Goal: Information Seeking & Learning: Learn about a topic

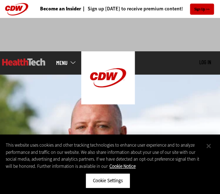
click at [210, 146] on button "Close" at bounding box center [209, 146] width 16 height 16
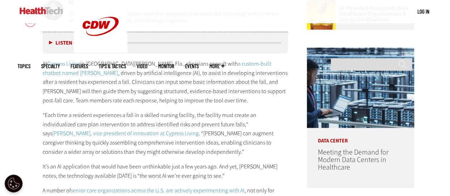
scroll to position [349, 0]
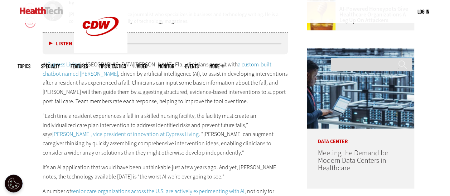
click at [220, 91] on p "At Cypress Living in Fort Myers, Fla., clinicians consult with a custom-built c…" at bounding box center [165, 83] width 245 height 46
click at [220, 64] on link "a custom-built chatbot named Hugo" at bounding box center [157, 69] width 229 height 17
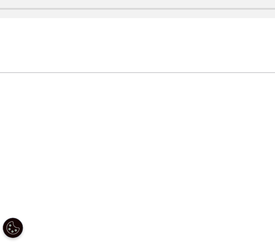
scroll to position [335, 0]
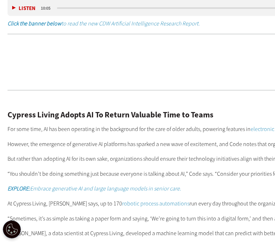
drag, startPoint x: 180, startPoint y: 9, endPoint x: 60, endPoint y: 86, distance: 142.8
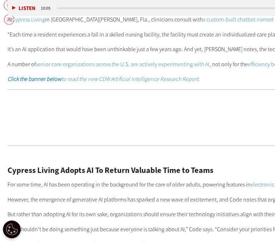
scroll to position [280, 0]
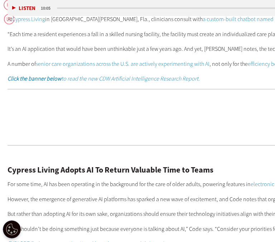
drag, startPoint x: 61, startPoint y: 93, endPoint x: 66, endPoint y: 103, distance: 11.5
copy p "developing interventions after a resident has experienced a fall"
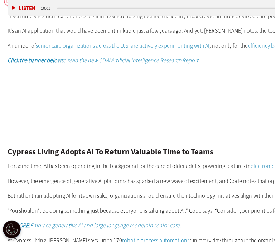
scroll to position [299, 0]
drag, startPoint x: 137, startPoint y: 94, endPoint x: 175, endPoint y: 103, distance: 38.8
copy p "suggesting structured, evidence-based interventions to support post-fall care"
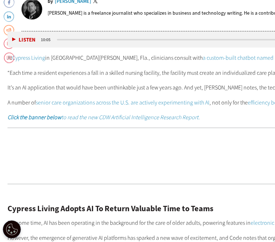
scroll to position [241, 0]
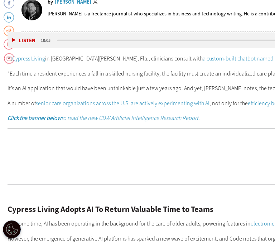
click at [45, 62] on link "Cypress Living" at bounding box center [28, 59] width 33 height 8
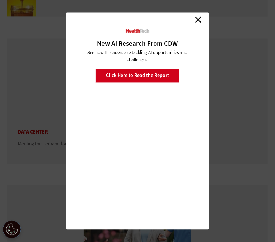
scroll to position [1965, 0]
click at [197, 25] on link "Close" at bounding box center [198, 19] width 11 height 11
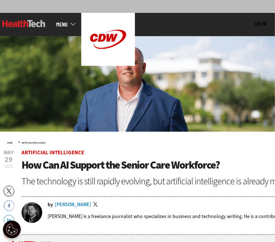
scroll to position [0, 0]
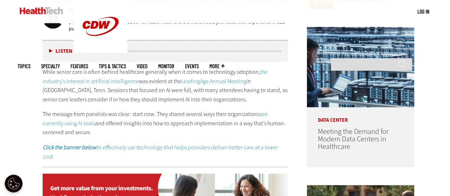
scroll to position [363, 0]
